Goal: Use online tool/utility: Utilize a website feature to perform a specific function

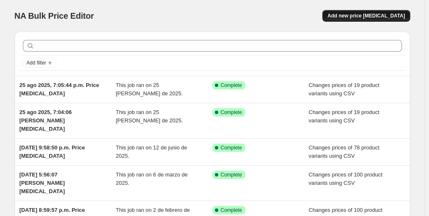
click at [388, 12] on button "Add new price [MEDICAL_DATA]" at bounding box center [365, 16] width 87 height 12
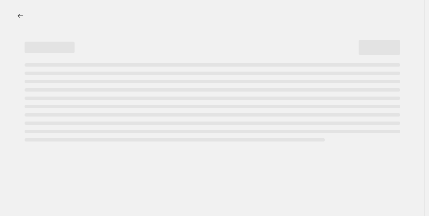
select select "percentage"
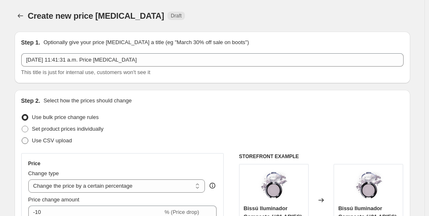
click at [42, 138] on span "Use CSV upload" at bounding box center [52, 140] width 40 height 6
click at [22, 138] on input "Use CSV upload" at bounding box center [22, 137] width 0 height 0
radio input "true"
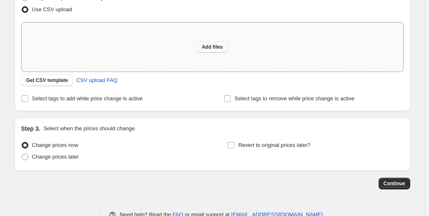
scroll to position [100, 0]
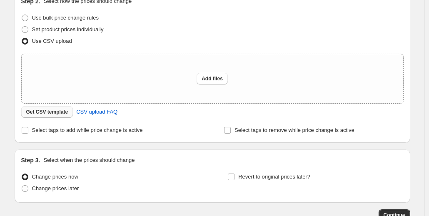
click at [55, 114] on span "Get CSV template" at bounding box center [47, 112] width 42 height 7
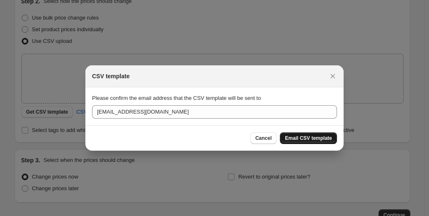
click at [315, 139] on span "Email CSV template" at bounding box center [308, 138] width 47 height 7
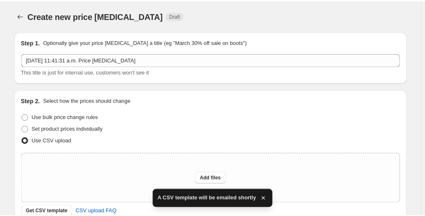
scroll to position [100, 0]
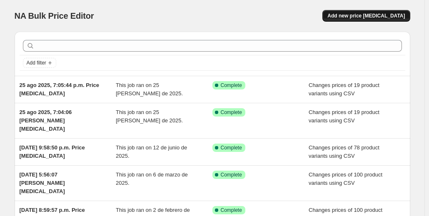
click at [374, 15] on span "Add new price change job" at bounding box center [365, 15] width 77 height 7
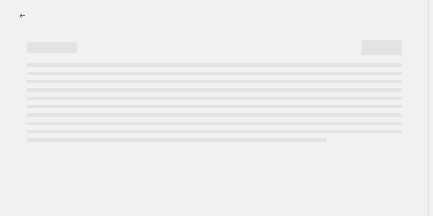
select select "percentage"
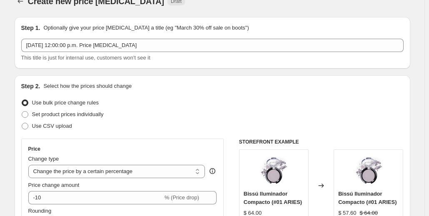
scroll to position [27, 0]
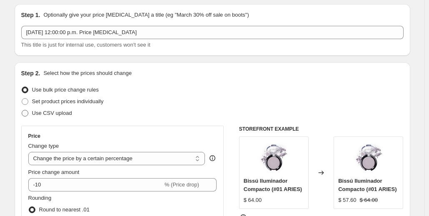
click at [53, 113] on span "Use CSV upload" at bounding box center [52, 113] width 40 height 6
click at [22, 110] on input "Use CSV upload" at bounding box center [22, 110] width 0 height 0
radio input "true"
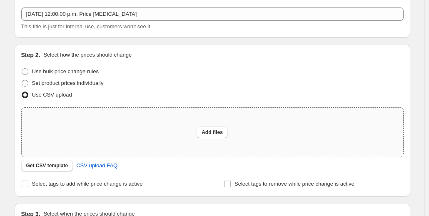
scroll to position [55, 0]
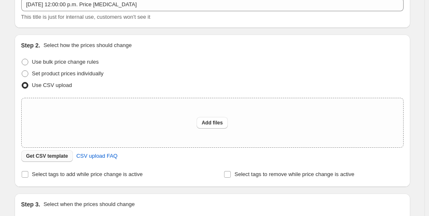
click at [60, 155] on span "Get CSV template" at bounding box center [47, 156] width 42 height 7
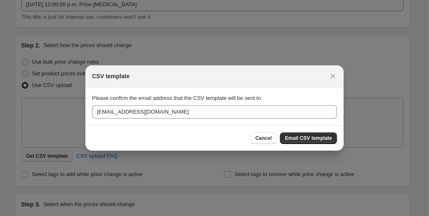
scroll to position [0, 0]
click at [298, 135] on span "Email CSV template" at bounding box center [308, 138] width 47 height 7
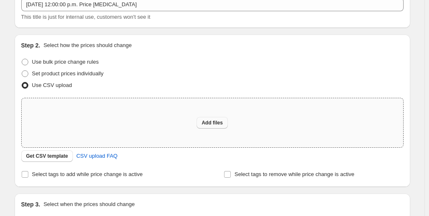
click at [213, 124] on span "Add files" at bounding box center [212, 122] width 21 height 7
type input "C:\fakepath\csv_template_user_33171 (20).csv"
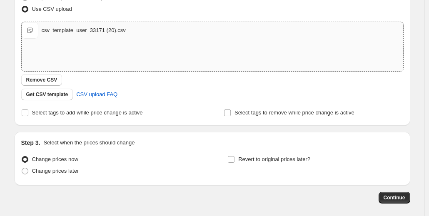
scroll to position [169, 0]
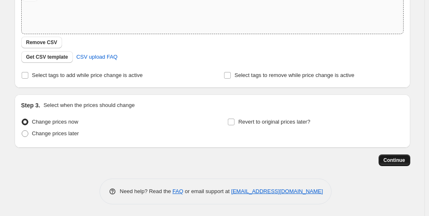
click at [397, 161] on span "Continue" at bounding box center [394, 160] width 22 height 7
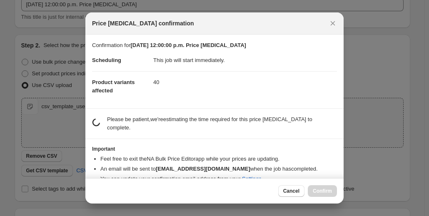
scroll to position [0, 0]
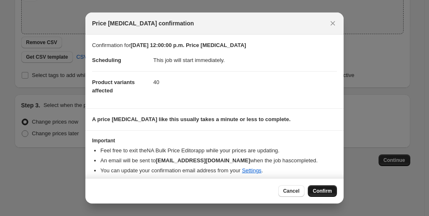
click at [331, 192] on span "Confirm" at bounding box center [322, 191] width 19 height 7
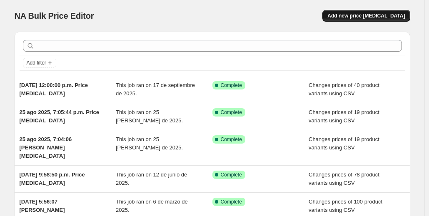
click at [366, 13] on span "Add new price [MEDICAL_DATA]" at bounding box center [365, 15] width 77 height 7
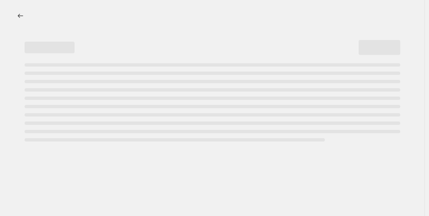
select select "percentage"
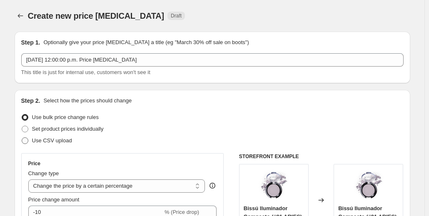
click at [37, 143] on span "Use CSV upload" at bounding box center [52, 140] width 40 height 6
click at [22, 138] on input "Use CSV upload" at bounding box center [22, 137] width 0 height 0
radio input "true"
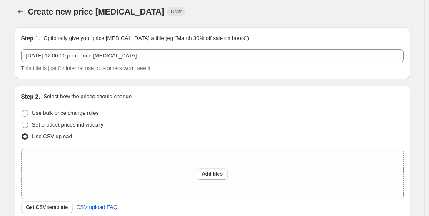
scroll to position [83, 0]
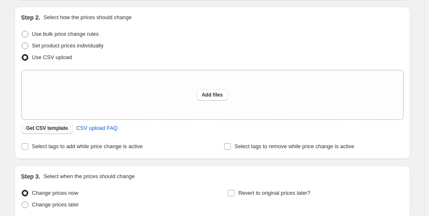
click at [37, 130] on span "Get CSV template" at bounding box center [47, 128] width 42 height 7
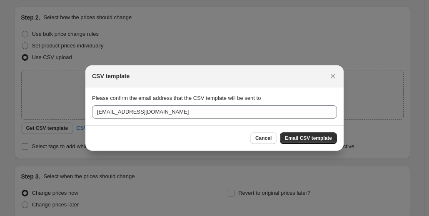
click at [308, 144] on div "Cancel Email CSV template" at bounding box center [214, 137] width 258 height 25
click at [302, 139] on span "Email CSV template" at bounding box center [308, 138] width 47 height 7
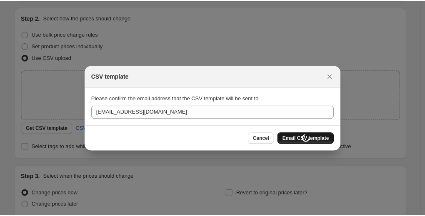
scroll to position [83, 0]
